Goal: Task Accomplishment & Management: Use online tool/utility

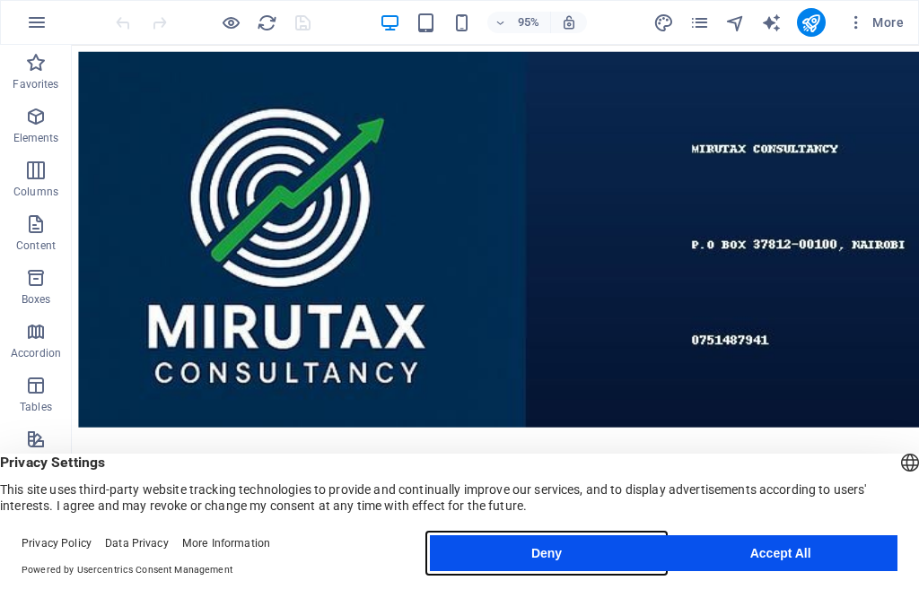
click at [531, 556] on button "Deny" at bounding box center [547, 554] width 234 height 36
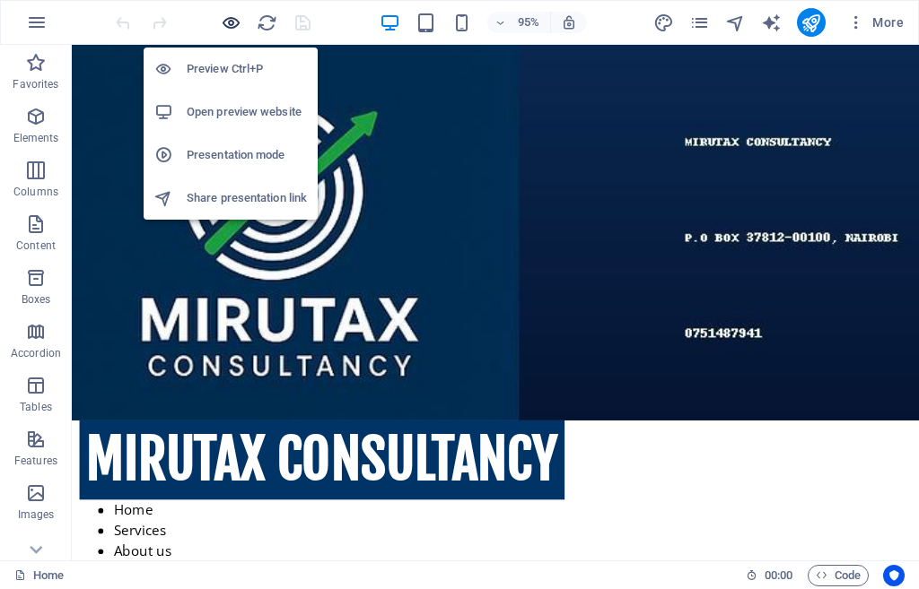
click at [230, 22] on icon "button" at bounding box center [231, 23] width 21 height 21
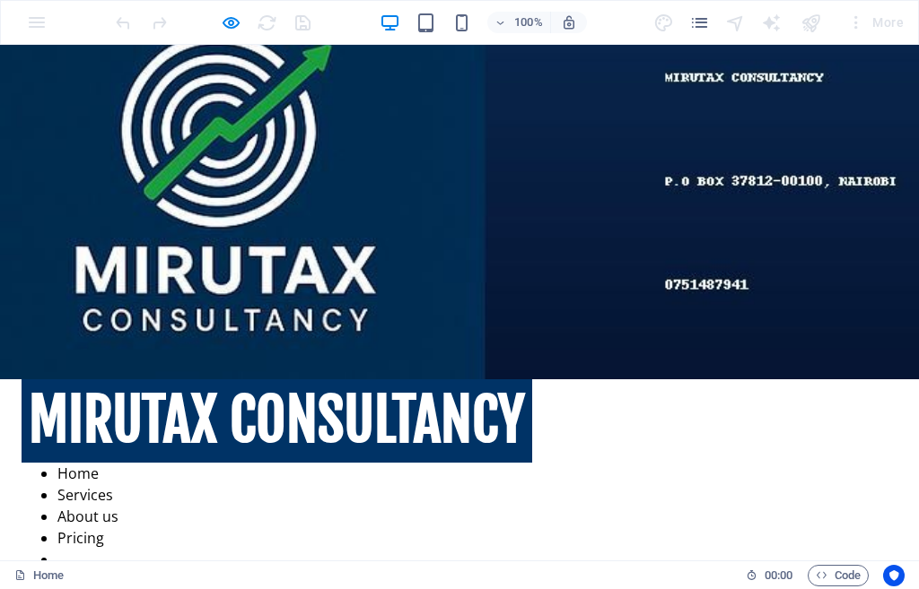
scroll to position [90, 0]
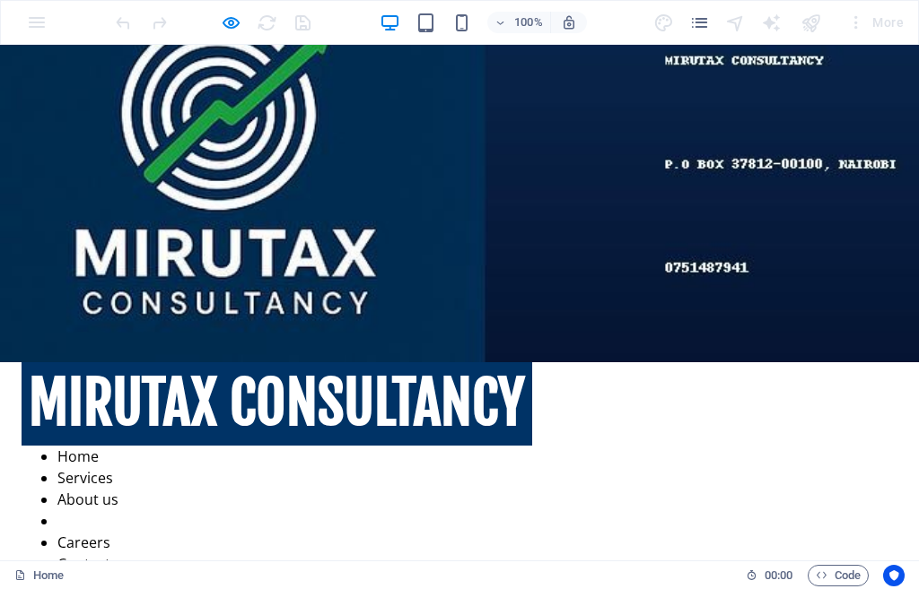
click at [104, 511] on link "Pricing" at bounding box center [80, 521] width 47 height 20
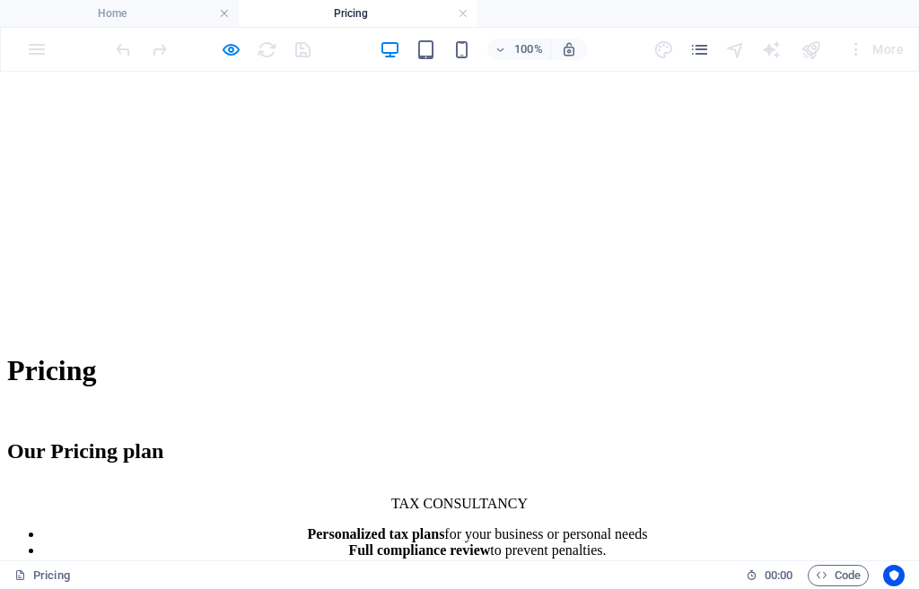
scroll to position [815, 0]
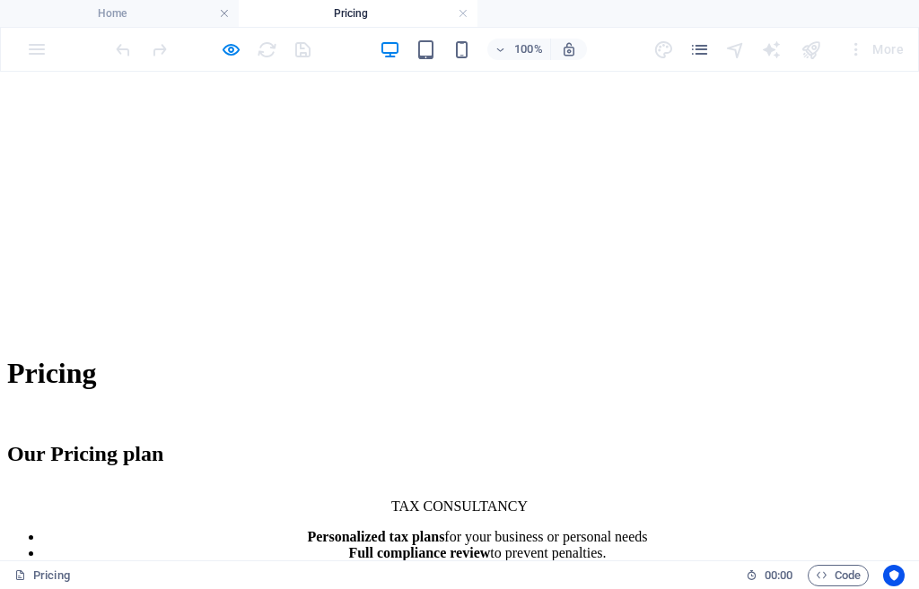
click at [430, 529] on div "Personalized tax plans for your business or personal needs Full compliance revi…" at bounding box center [459, 553] width 904 height 48
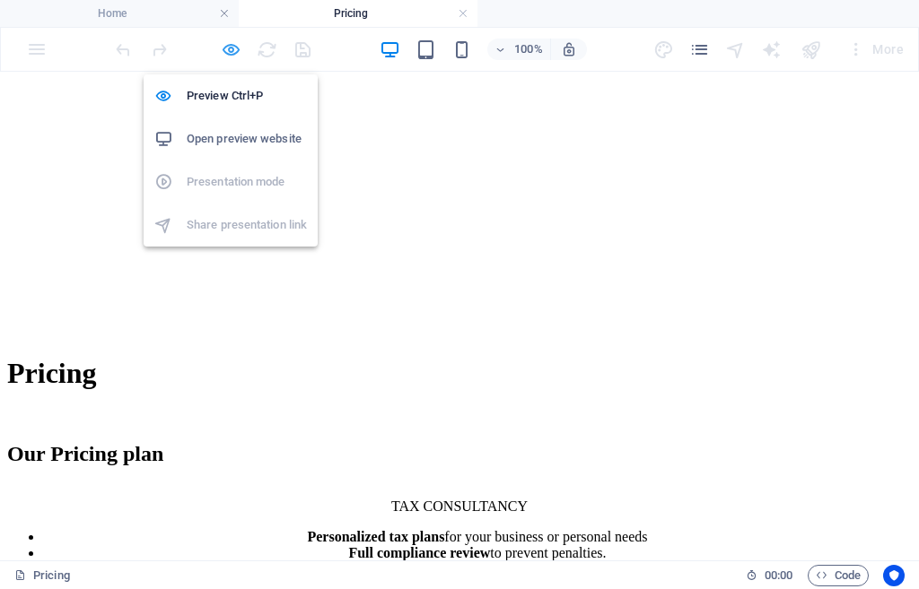
click at [231, 49] on icon "button" at bounding box center [231, 49] width 21 height 21
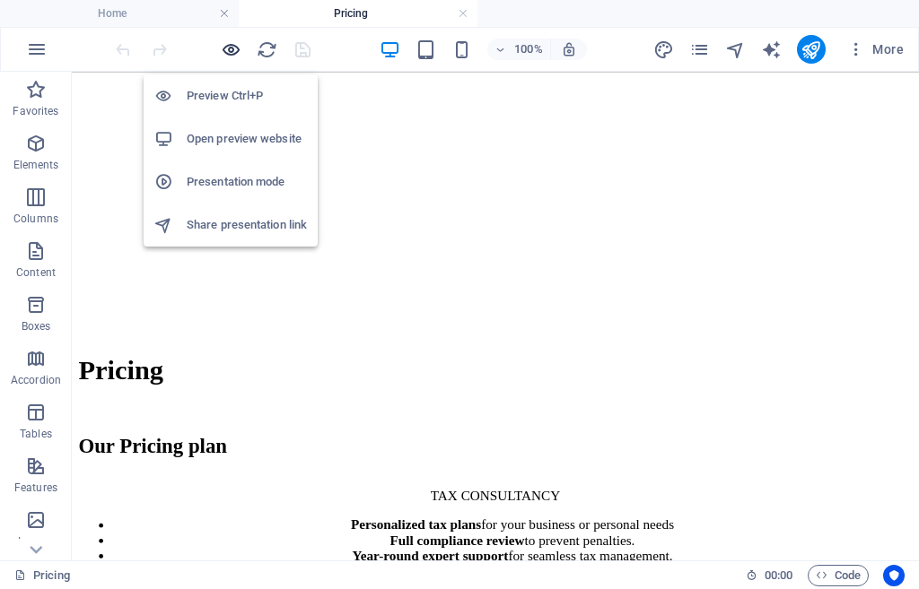
scroll to position [796, 0]
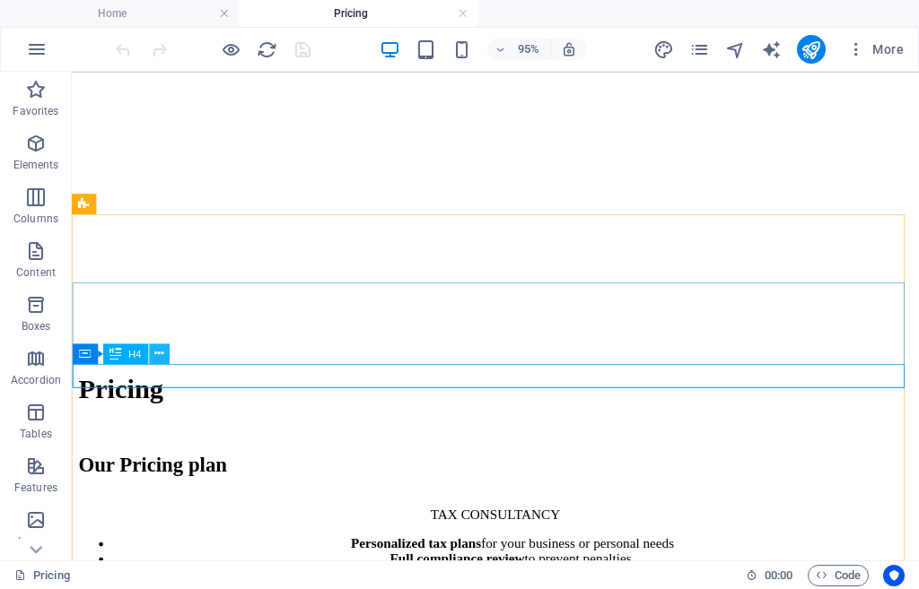
click at [154, 353] on icon at bounding box center [158, 353] width 9 height 18
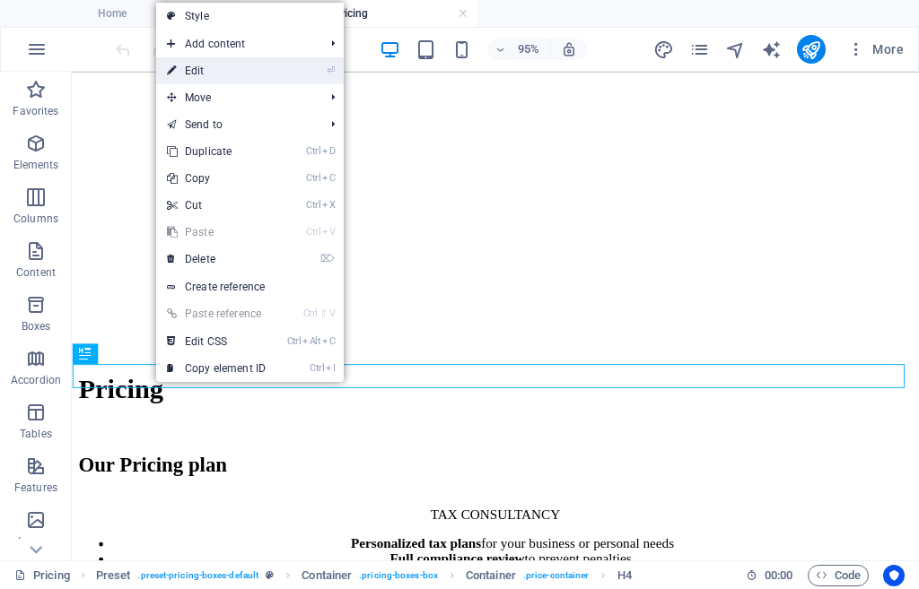
click at [199, 68] on link "⏎ Edit" at bounding box center [216, 70] width 120 height 27
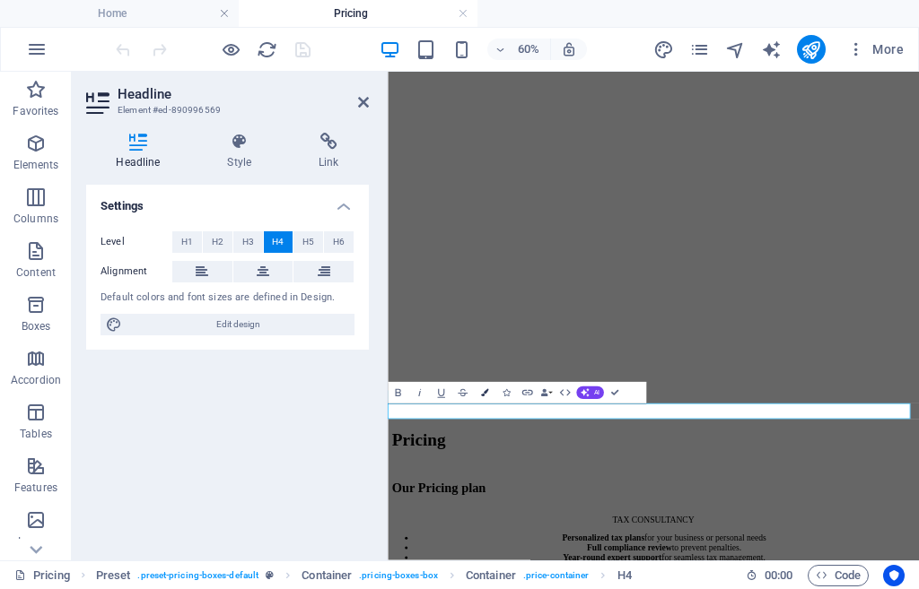
click at [482, 390] on icon "button" at bounding box center [483, 392] width 7 height 7
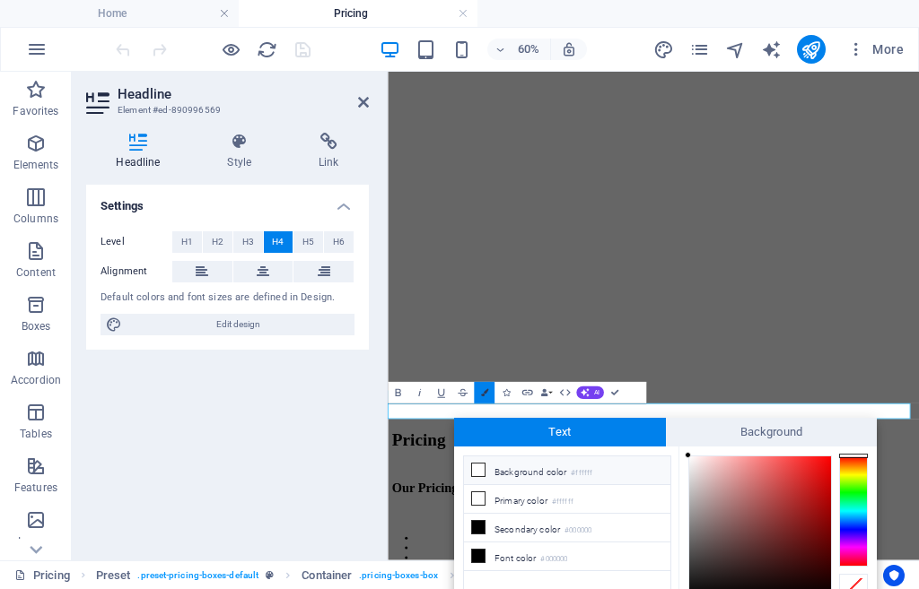
scroll to position [80, 0]
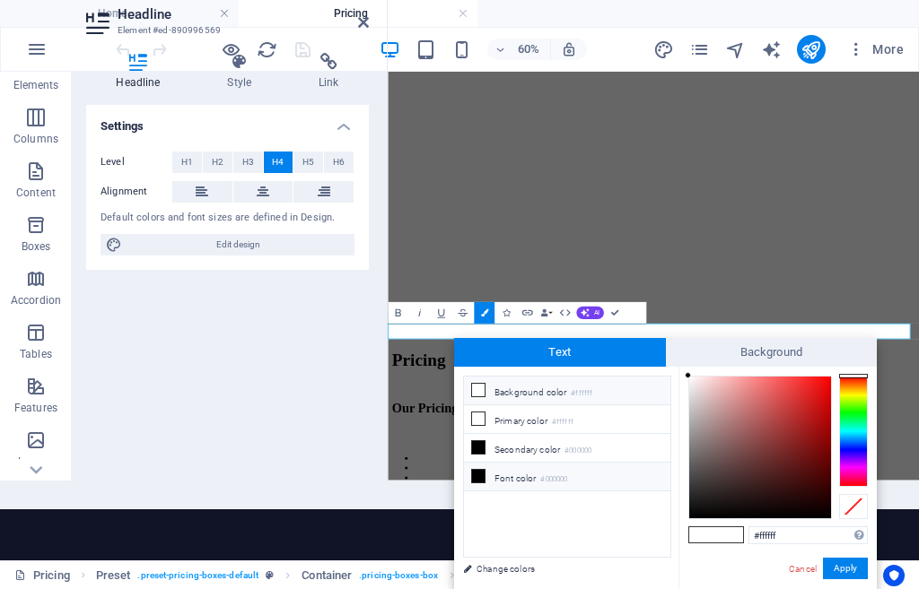
click at [515, 476] on li "Font color #000000" at bounding box center [567, 477] width 206 height 29
type input "#000000"
click at [847, 570] on button "Apply" at bounding box center [845, 569] width 45 height 22
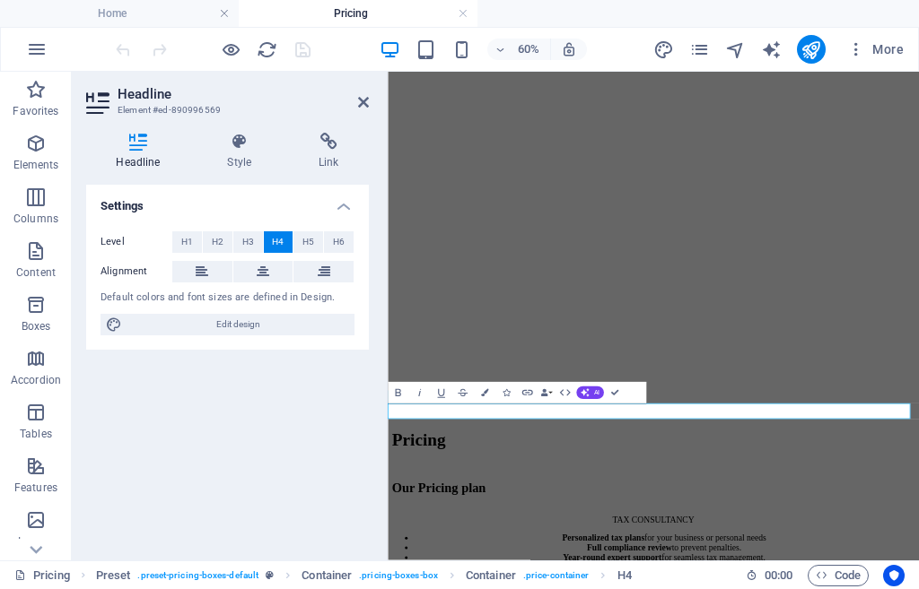
scroll to position [0, 0]
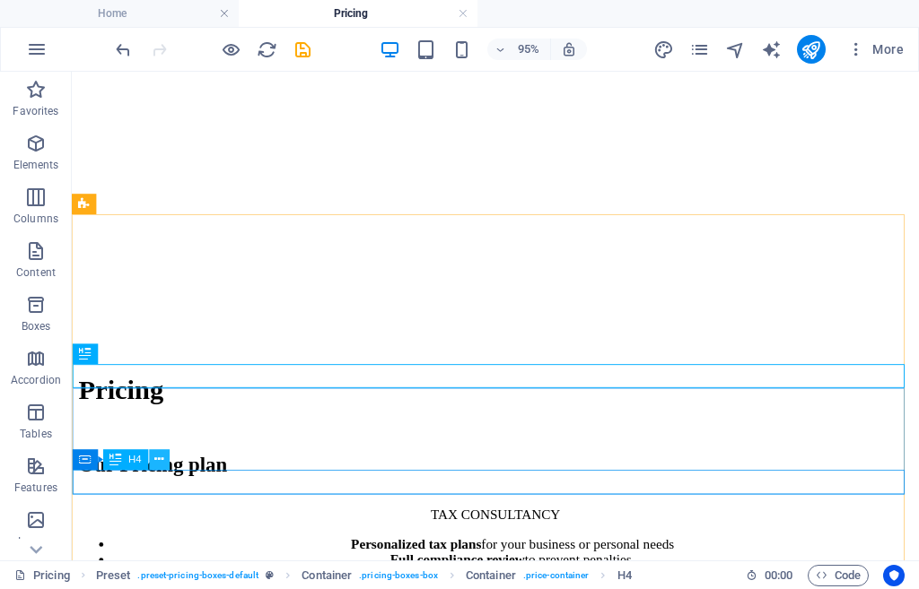
click at [154, 459] on icon at bounding box center [158, 460] width 9 height 18
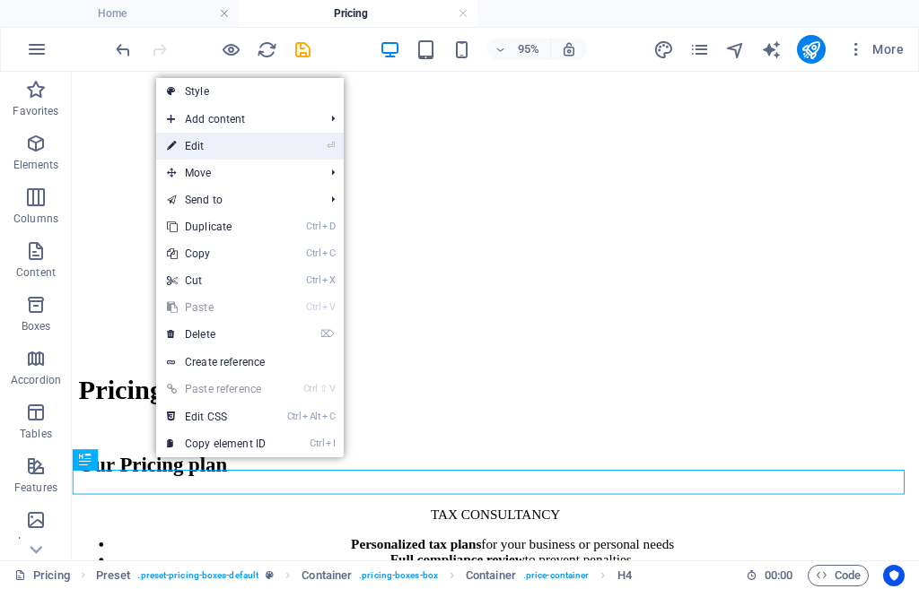
click at [200, 144] on link "⏎ Edit" at bounding box center [216, 146] width 120 height 27
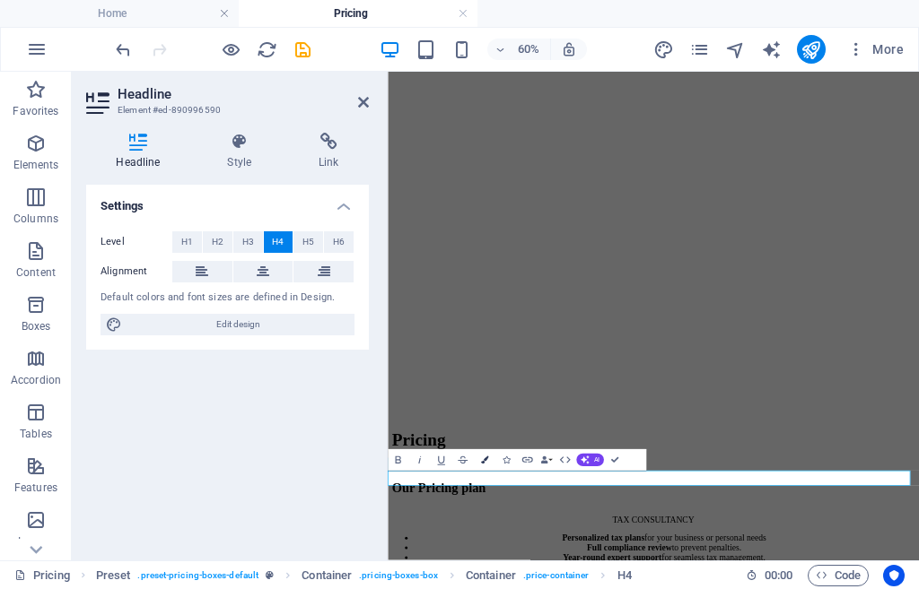
click at [485, 459] on icon "button" at bounding box center [483, 460] width 7 height 7
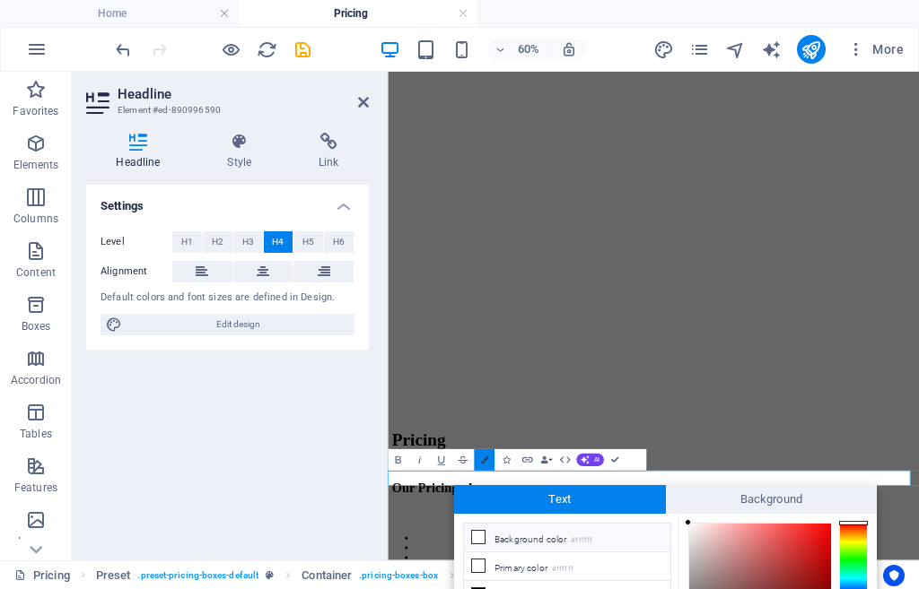
scroll to position [147, 0]
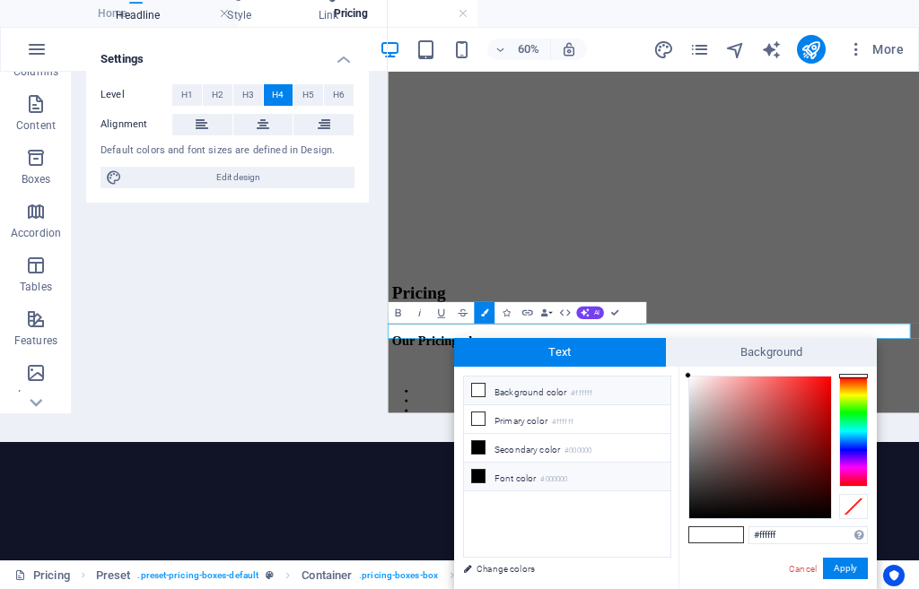
click at [496, 473] on li "Font color #000000" at bounding box center [567, 477] width 206 height 29
type input "#000000"
click at [842, 567] on button "Apply" at bounding box center [845, 569] width 45 height 22
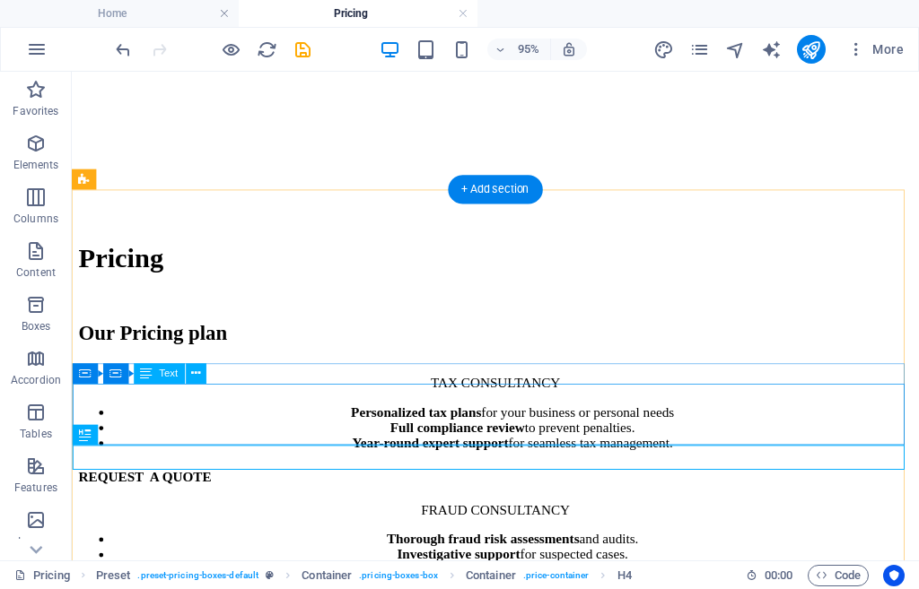
scroll to position [975, 0]
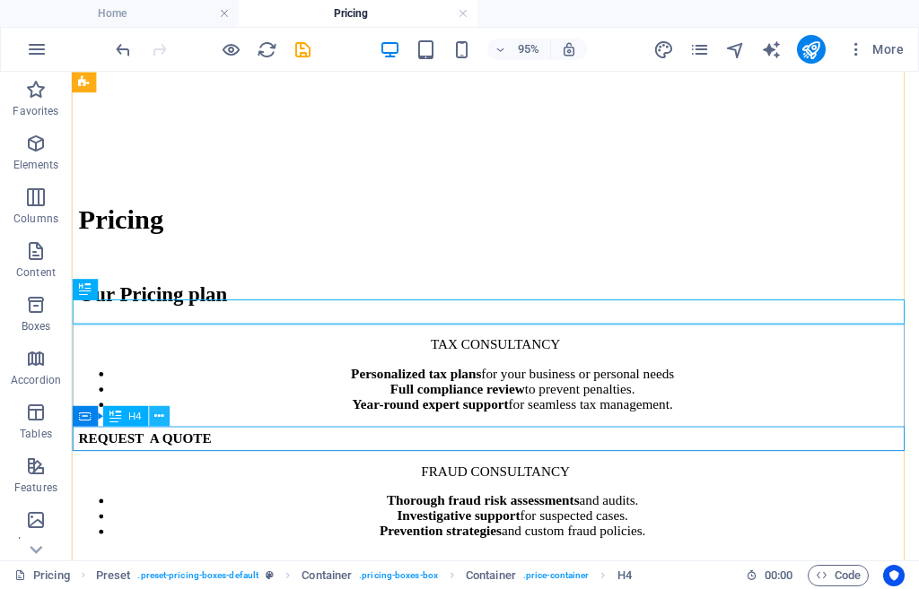
click at [154, 415] on icon at bounding box center [158, 416] width 9 height 18
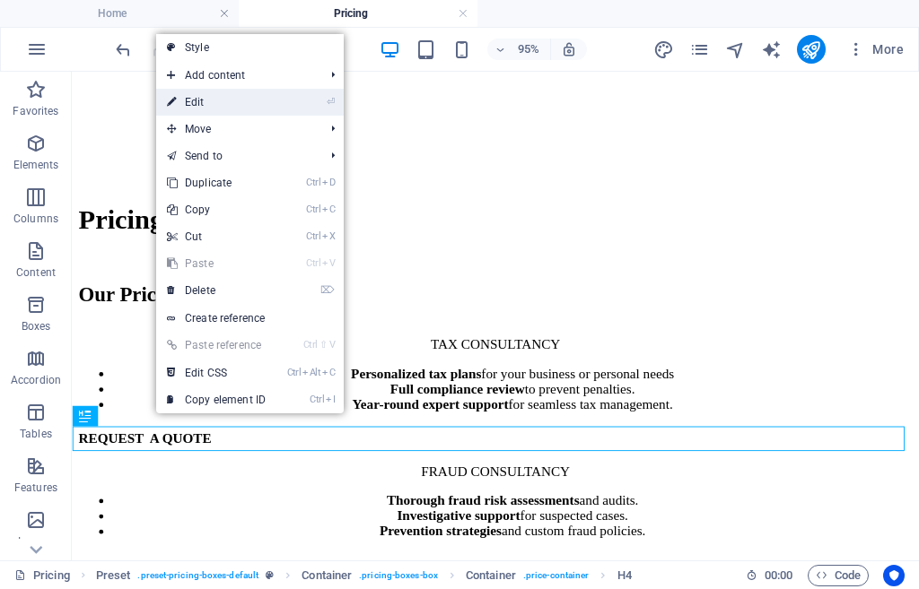
click at [197, 100] on link "⏎ Edit" at bounding box center [216, 102] width 120 height 27
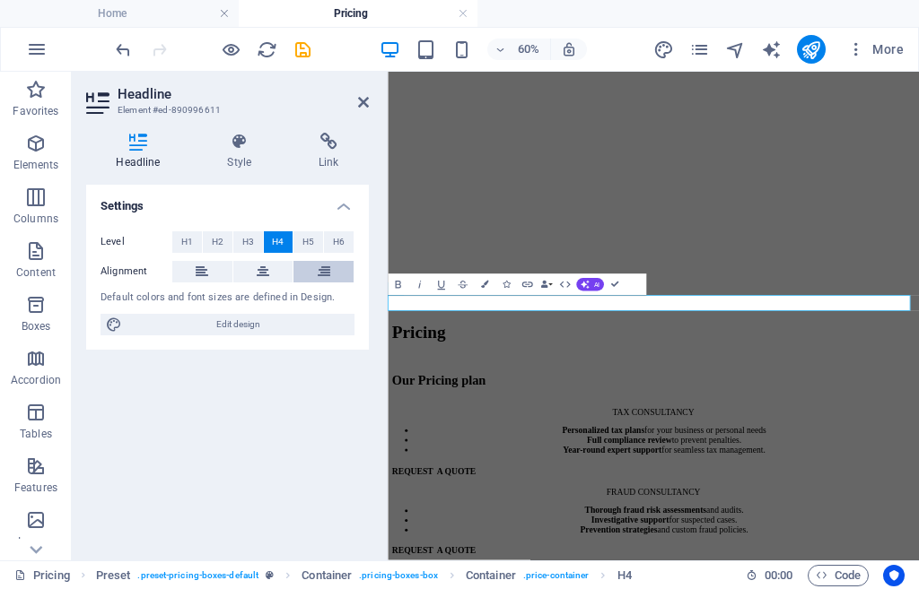
scroll to position [1221, 0]
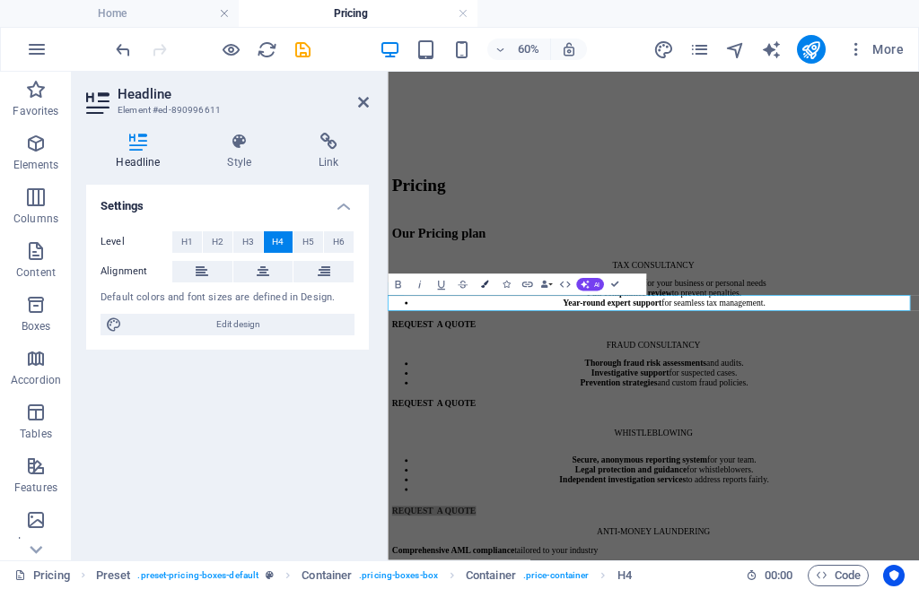
click at [481, 285] on icon "button" at bounding box center [483, 285] width 7 height 7
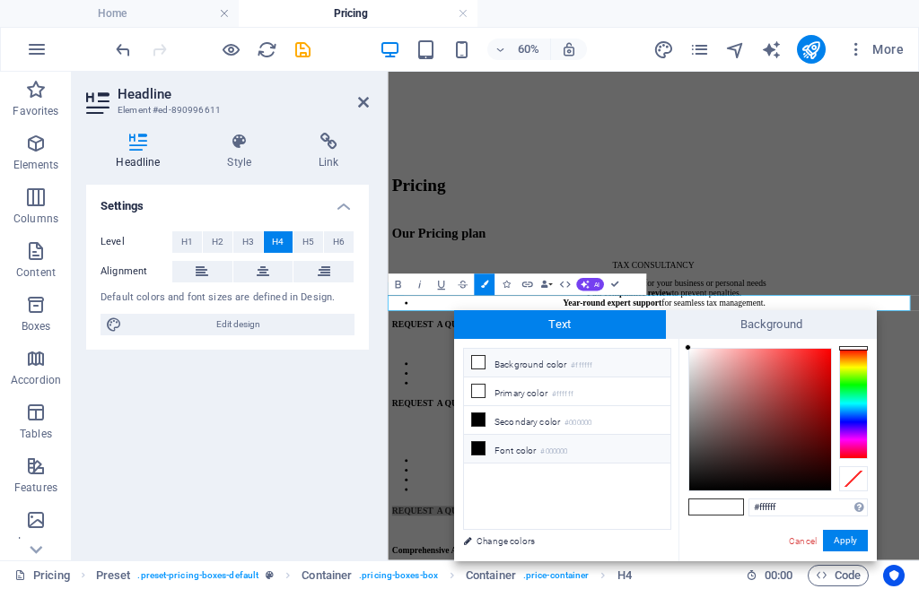
click at [523, 446] on li "Font color #000000" at bounding box center [567, 449] width 206 height 29
type input "#000000"
click at [847, 541] on button "Apply" at bounding box center [845, 541] width 45 height 22
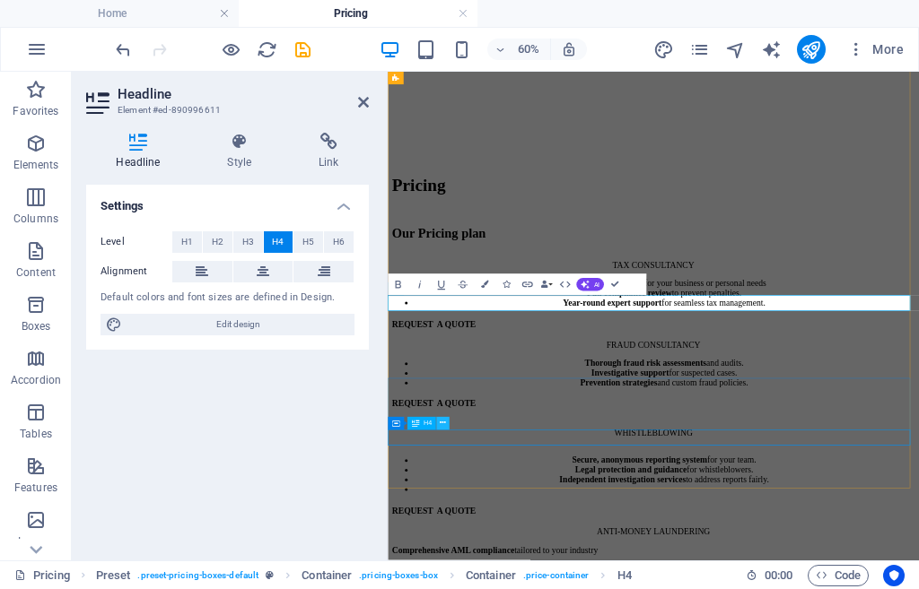
click at [439, 424] on button at bounding box center [442, 423] width 13 height 13
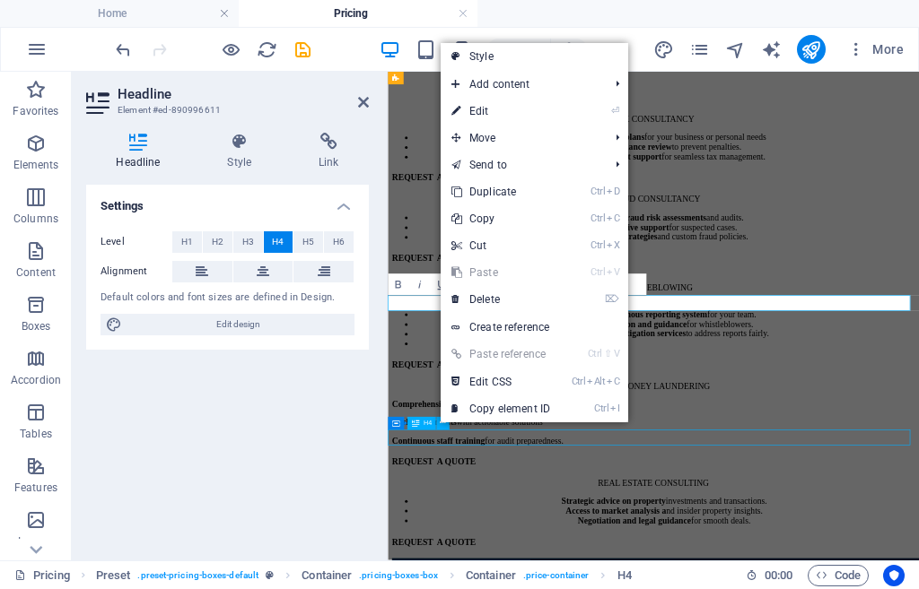
scroll to position [1328, 0]
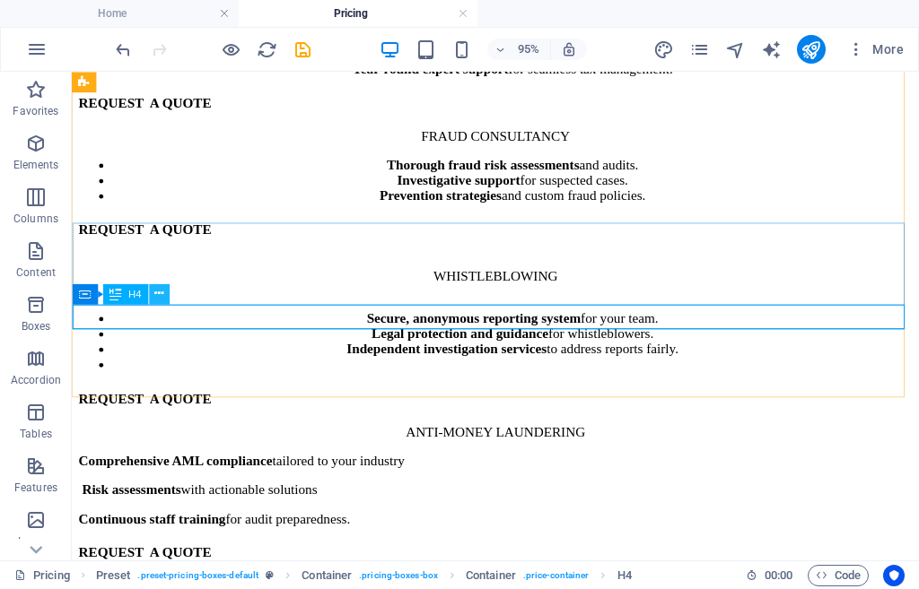
click at [159, 292] on icon at bounding box center [158, 294] width 9 height 18
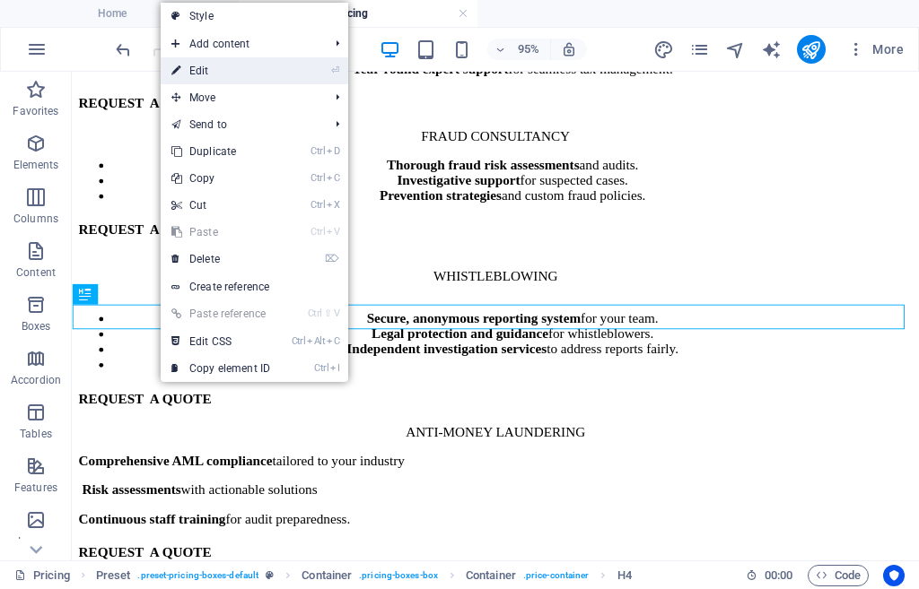
click at [241, 65] on link "⏎ Edit" at bounding box center [221, 70] width 120 height 27
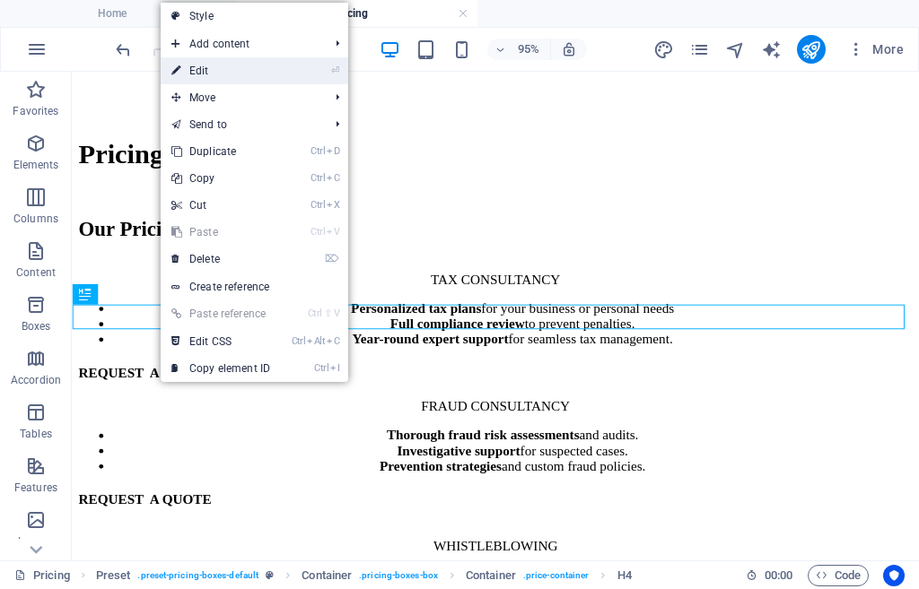
scroll to position [1573, 0]
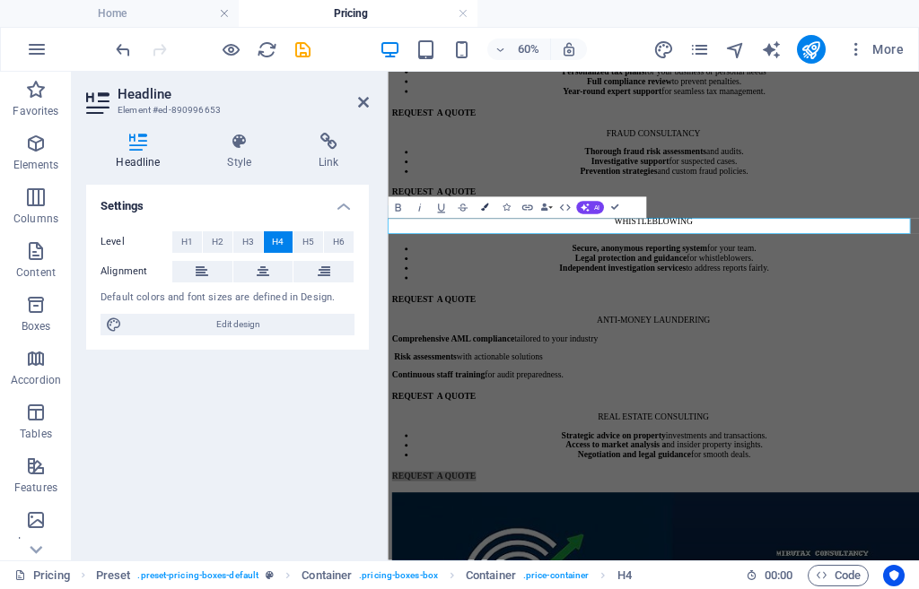
click at [483, 207] on icon "button" at bounding box center [483, 208] width 7 height 7
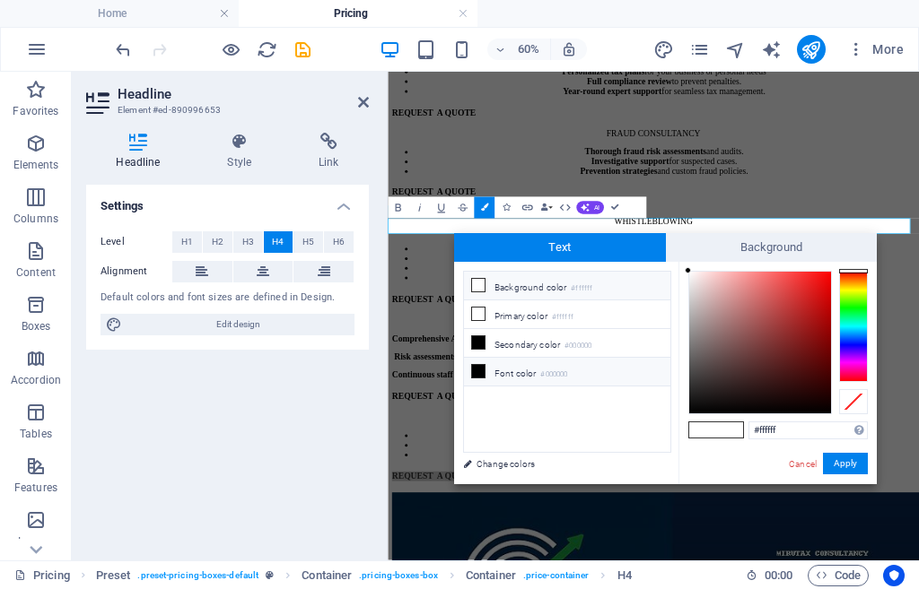
click at [505, 371] on li "Font color #000000" at bounding box center [567, 372] width 206 height 29
type input "#000000"
click at [838, 463] on button "Apply" at bounding box center [845, 464] width 45 height 22
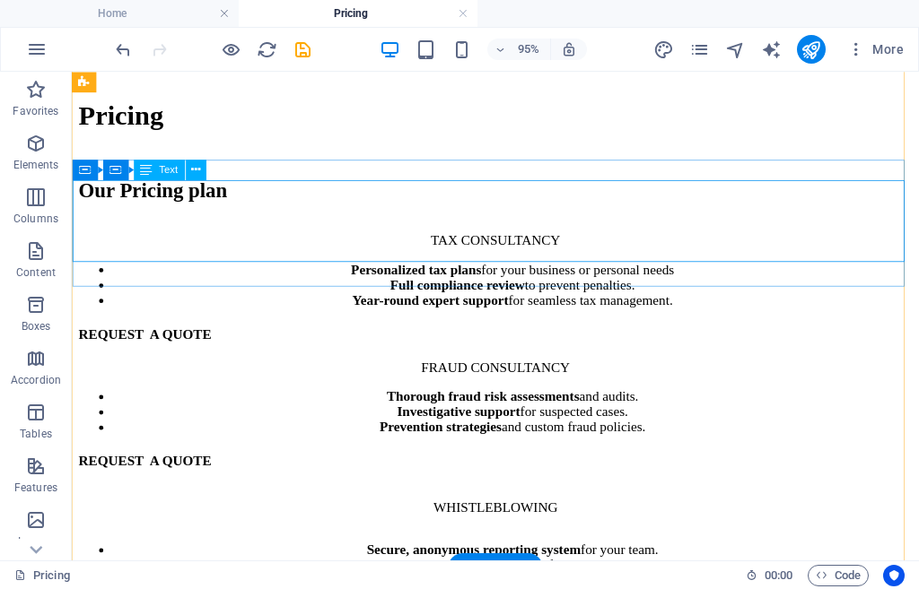
scroll to position [1148, 0]
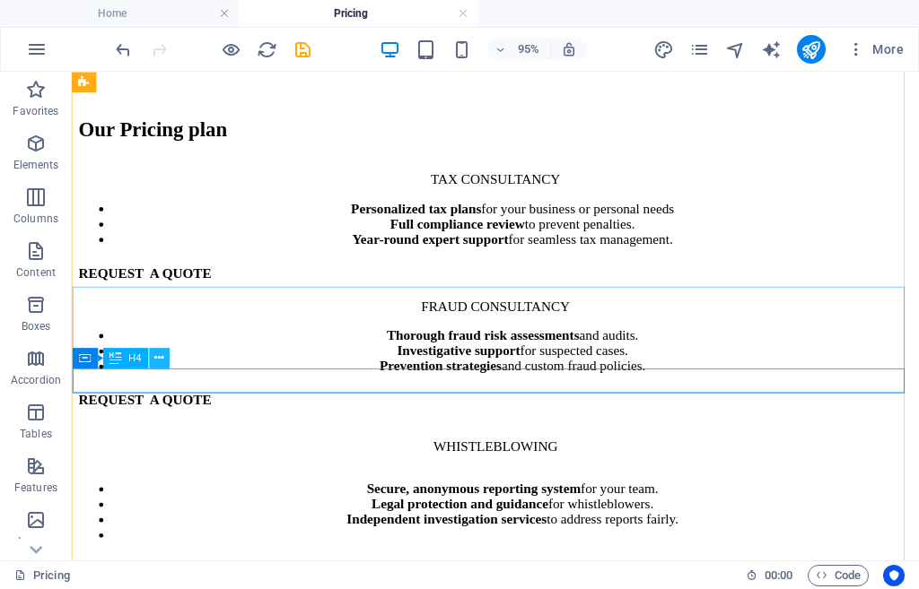
click at [159, 358] on icon at bounding box center [158, 358] width 9 height 18
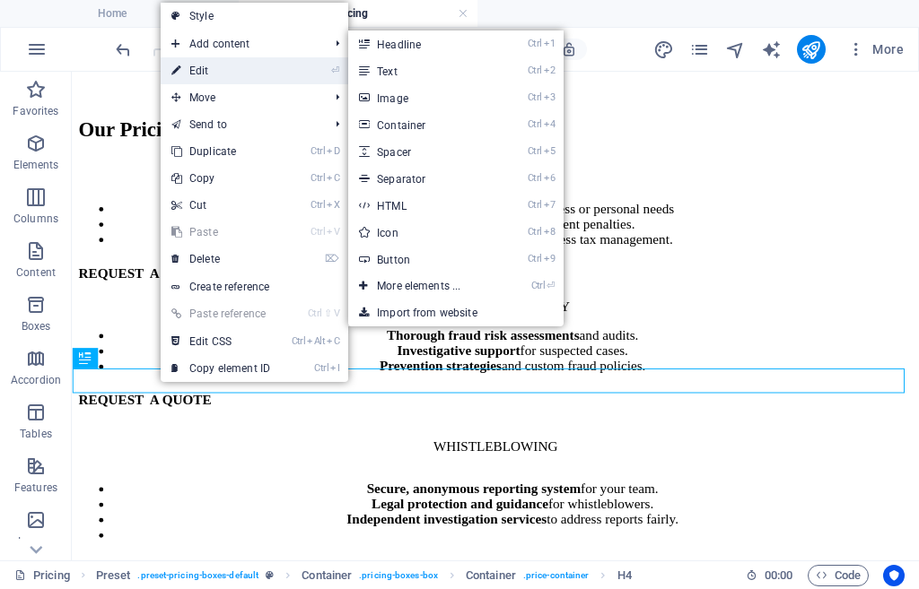
click at [208, 71] on link "⏎ Edit" at bounding box center [221, 70] width 120 height 27
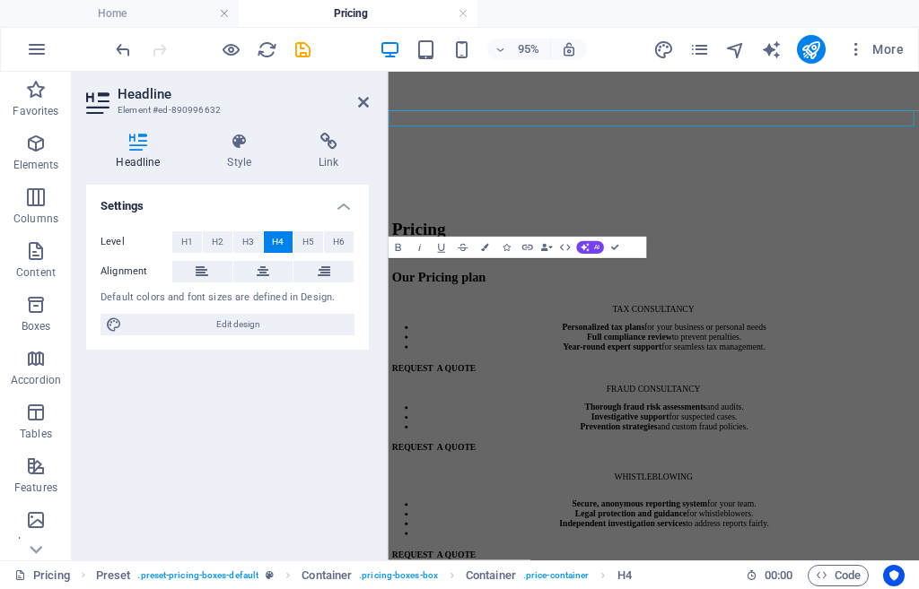
scroll to position [1395, 0]
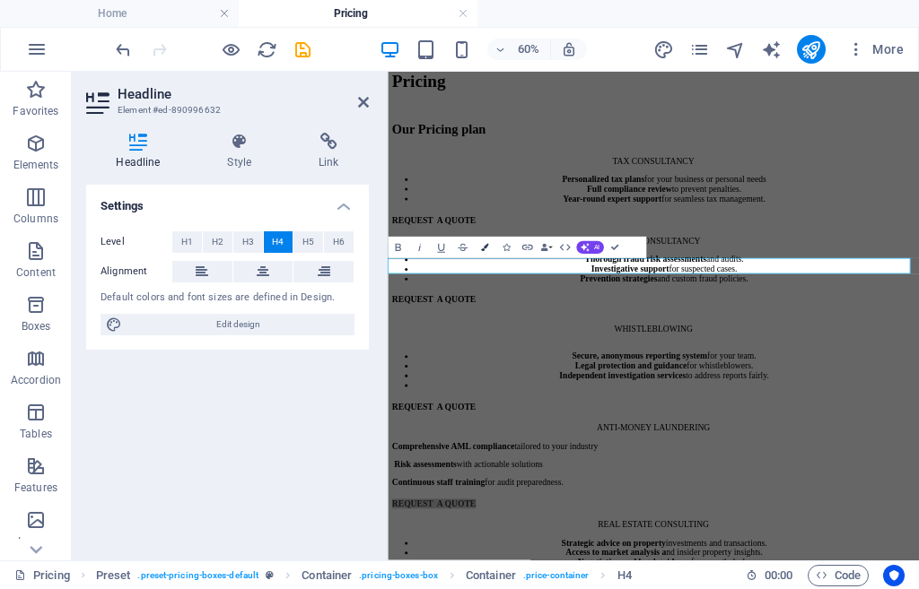
click at [483, 247] on icon "button" at bounding box center [483, 247] width 7 height 7
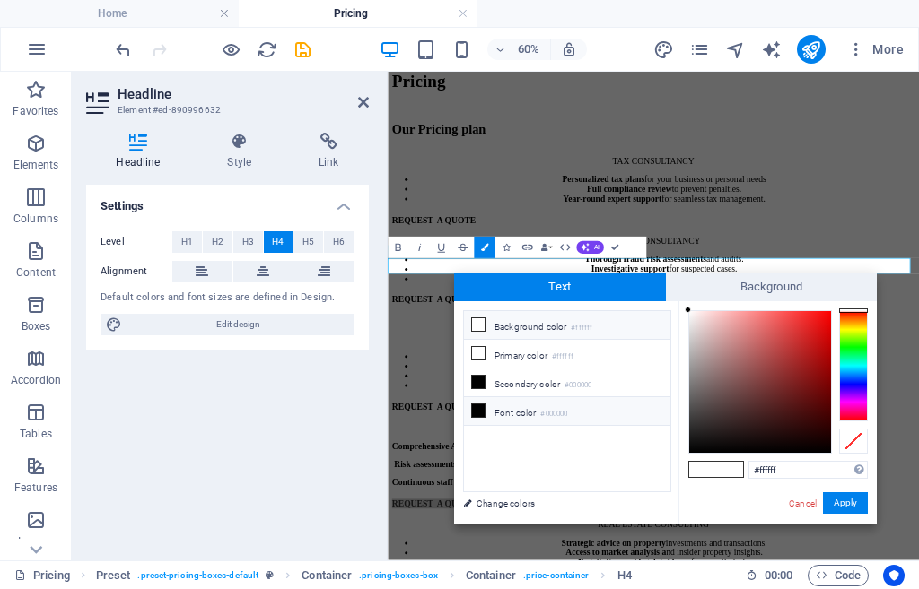
click at [509, 408] on li "Font color #000000" at bounding box center [567, 411] width 206 height 29
type input "#000000"
click at [839, 503] on button "Apply" at bounding box center [845, 503] width 45 height 22
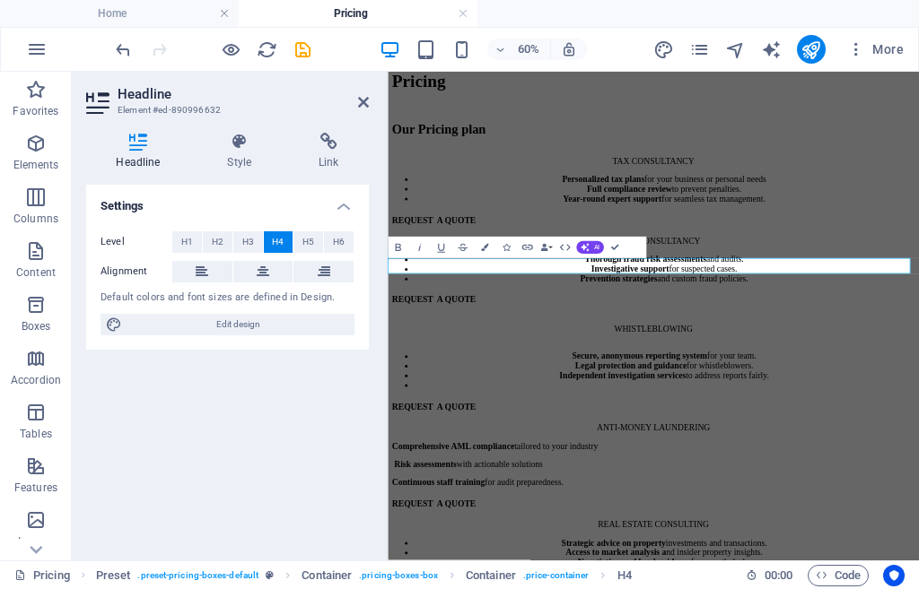
click at [288, 44] on div at bounding box center [212, 49] width 201 height 29
click at [301, 48] on icon "save" at bounding box center [302, 49] width 21 height 21
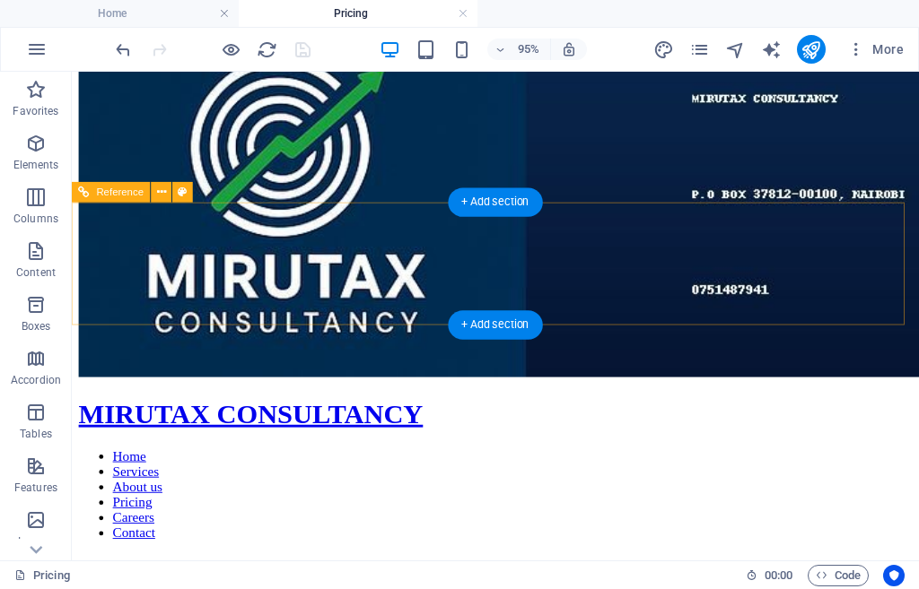
scroll to position [0, 0]
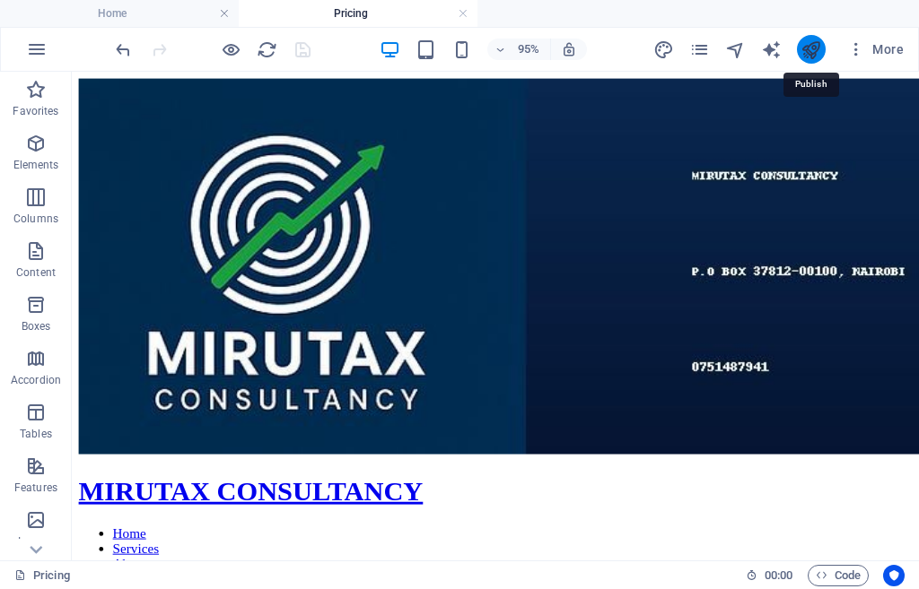
click at [806, 48] on icon "publish" at bounding box center [810, 49] width 21 height 21
